Goal: Task Accomplishment & Management: Complete application form

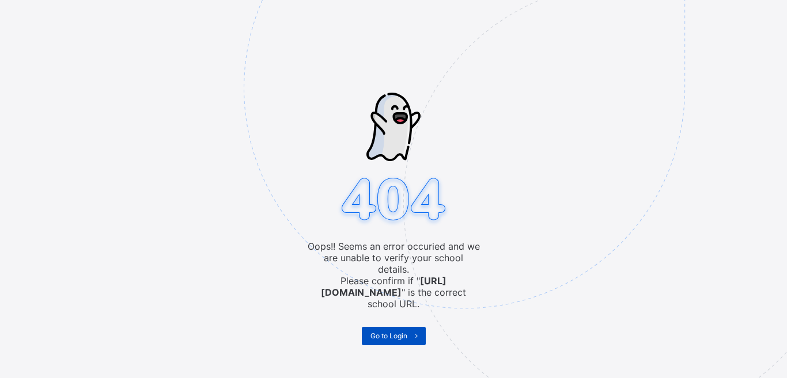
click at [381, 332] on span "Go to Login" at bounding box center [388, 336] width 37 height 9
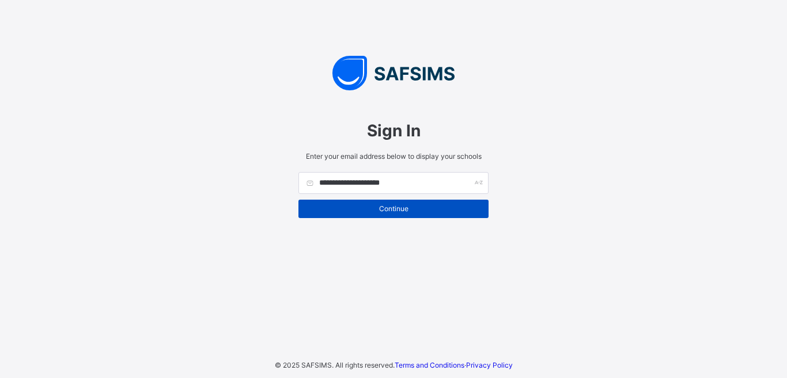
type input "**********"
click at [405, 207] on span "Continue" at bounding box center [393, 208] width 173 height 9
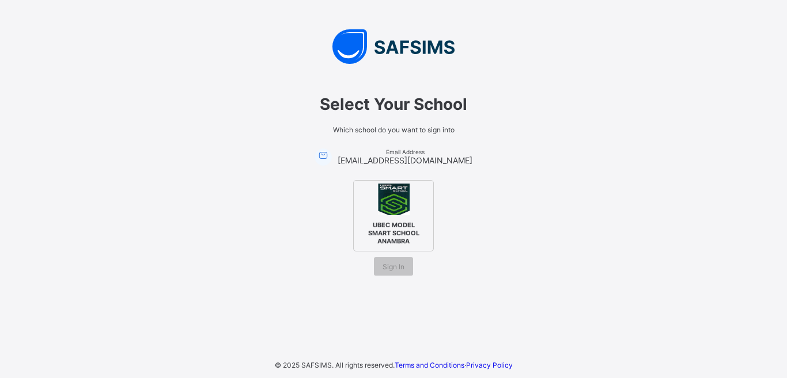
click at [390, 232] on span "UBEC MODEL SMART SCHOOL ANAMBRA" at bounding box center [393, 233] width 70 height 30
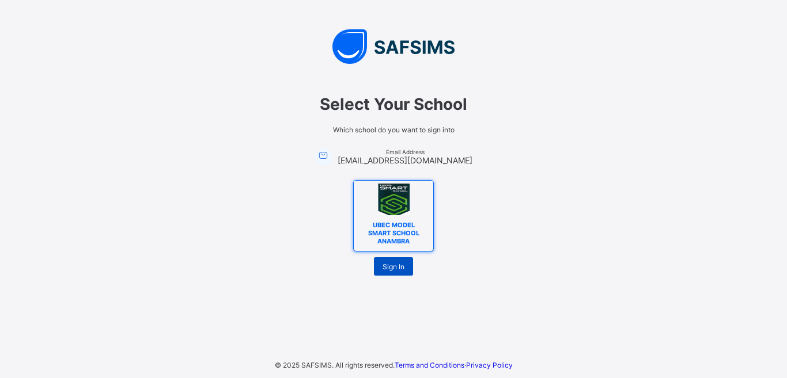
click at [397, 260] on div "Sign In" at bounding box center [393, 266] width 39 height 18
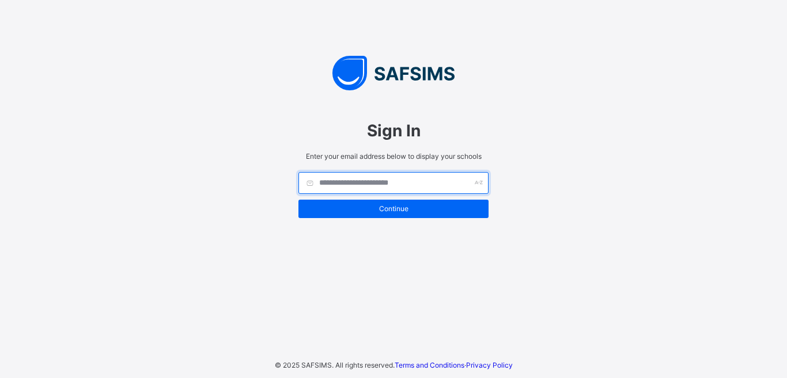
click at [363, 187] on input "text" at bounding box center [393, 183] width 190 height 22
type input "*"
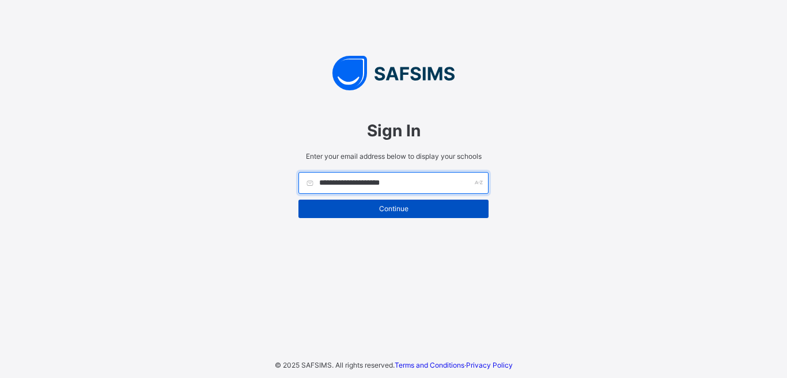
type input "**********"
click at [400, 213] on span "Continue" at bounding box center [393, 208] width 173 height 9
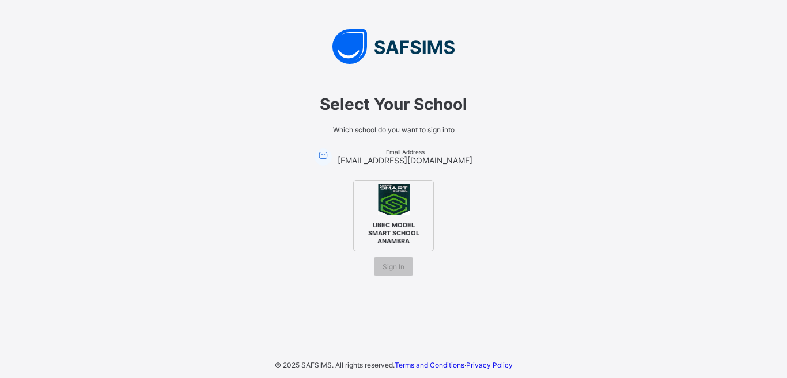
click at [396, 213] on img at bounding box center [394, 200] width 32 height 32
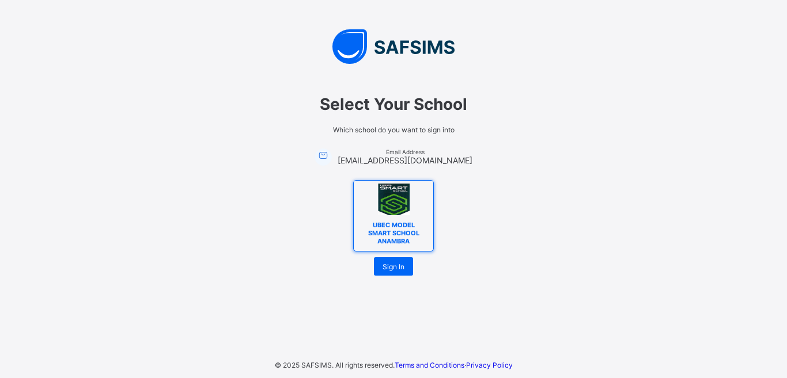
click at [329, 153] on icon at bounding box center [323, 155] width 13 height 12
click at [397, 266] on span "Sign In" at bounding box center [393, 267] width 22 height 9
